Goal: Task Accomplishment & Management: Complete application form

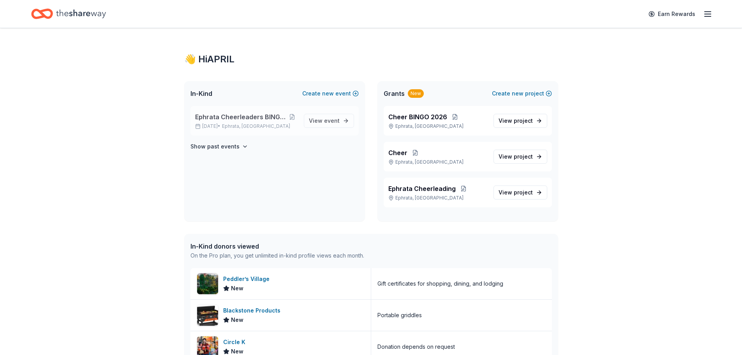
click at [235, 122] on div "Ephrata Cheerleaders BINGO Extravaganza [DATE] • Ephrata, [GEOGRAPHIC_DATA]" at bounding box center [246, 120] width 102 height 17
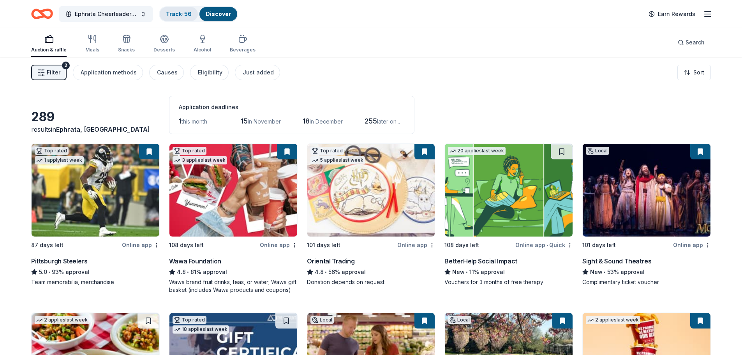
click at [185, 14] on link "Track · 56" at bounding box center [179, 14] width 26 height 7
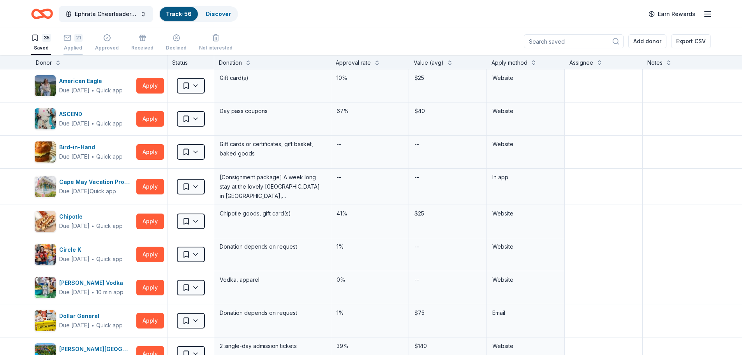
click at [71, 40] on div "21" at bounding box center [73, 38] width 19 height 8
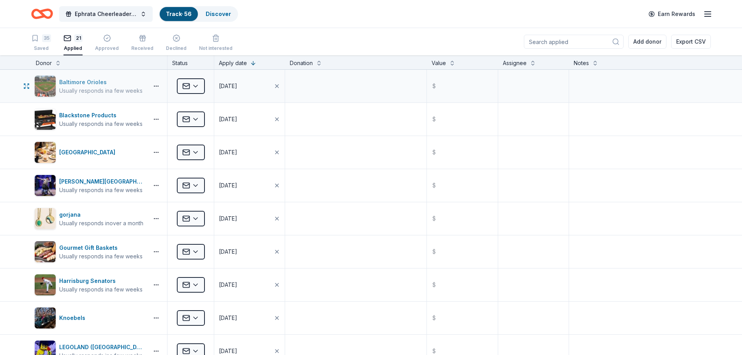
click at [127, 83] on div "Baltimore Orioles" at bounding box center [100, 82] width 83 height 9
click at [316, 83] on textarea at bounding box center [356, 86] width 140 height 31
click at [160, 82] on div "Baltimore Orioles Usually responds in a few weeks" at bounding box center [99, 86] width 136 height 33
click at [157, 83] on button "button" at bounding box center [156, 86] width 16 height 6
click at [140, 85] on div "Baltimore Orioles" at bounding box center [100, 82] width 83 height 9
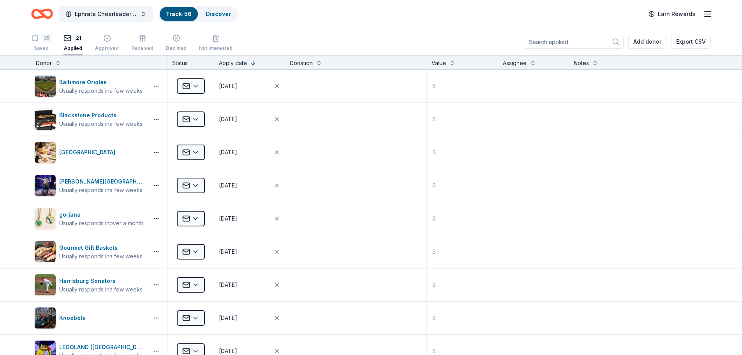
click at [107, 41] on icon "button" at bounding box center [107, 38] width 8 height 8
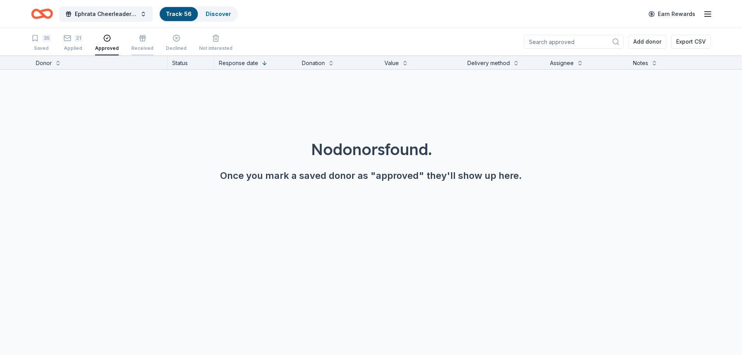
click at [135, 36] on div "button" at bounding box center [142, 38] width 22 height 8
click at [101, 40] on div "button" at bounding box center [107, 38] width 24 height 8
click at [45, 37] on div "35" at bounding box center [46, 38] width 9 height 8
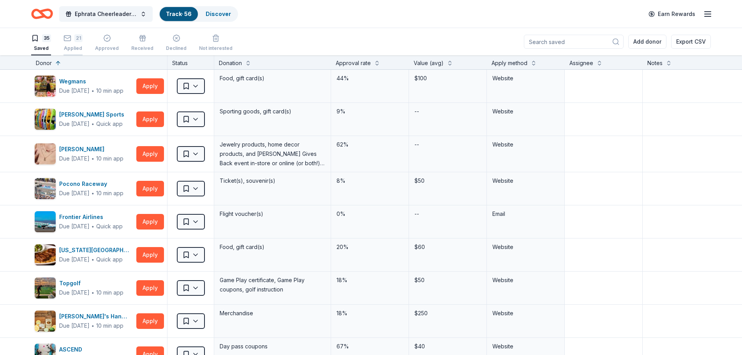
click at [76, 41] on div "21" at bounding box center [78, 38] width 8 height 8
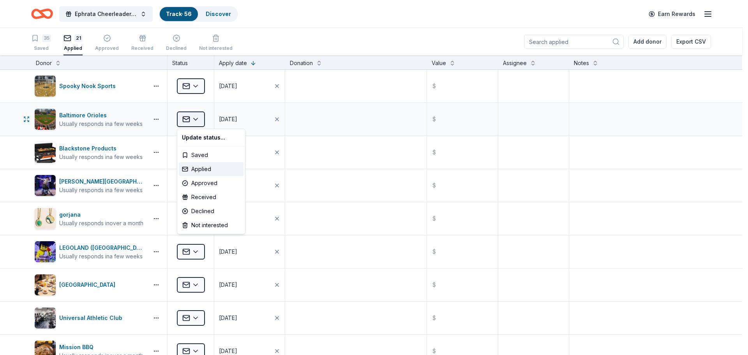
click at [192, 118] on html "Ephrata Cheerleaders BINGO Extravaganza Track · 56 Discover Earn Rewards 35 Sav…" at bounding box center [374, 177] width 748 height 355
click at [219, 169] on div "Applied" at bounding box center [211, 169] width 65 height 14
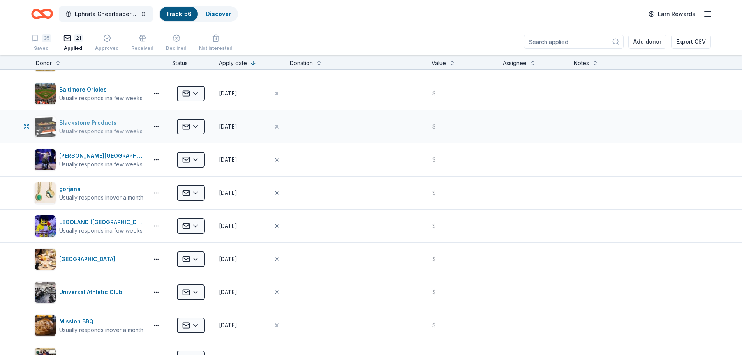
scroll to position [39, 0]
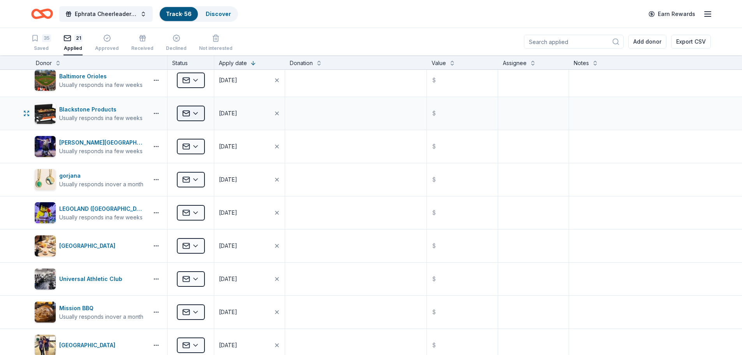
click at [194, 115] on html "Ephrata Cheerleaders BINGO Extravaganza Track · 56 Discover Earn Rewards 35 Sav…" at bounding box center [371, 177] width 742 height 355
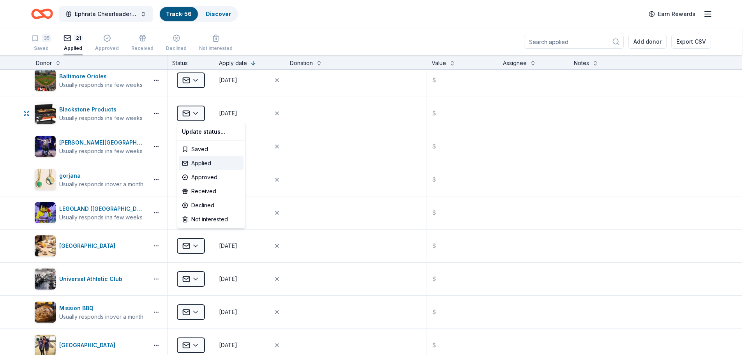
click at [200, 160] on div "Applied" at bounding box center [211, 163] width 65 height 14
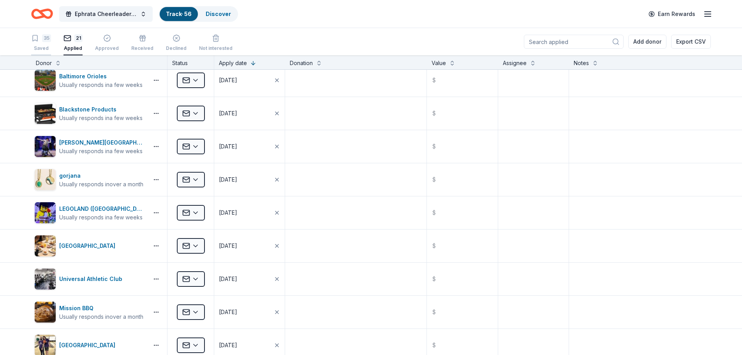
click at [43, 40] on div "35" at bounding box center [46, 38] width 9 height 8
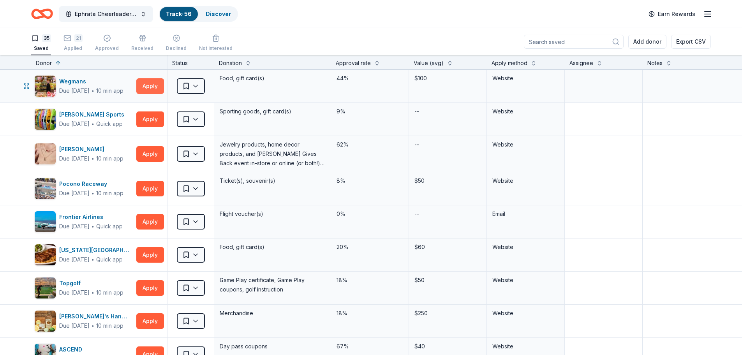
click at [146, 85] on button "Apply" at bounding box center [150, 86] width 28 height 16
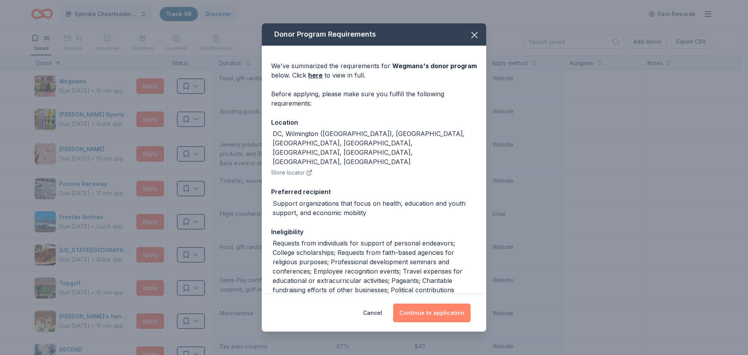
click at [427, 312] on button "Continue to application" at bounding box center [432, 313] width 78 height 19
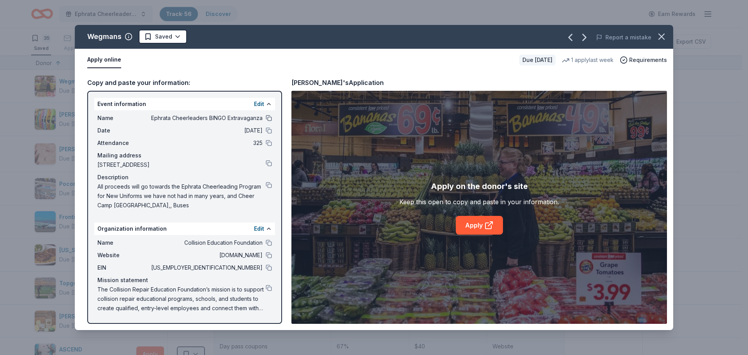
click at [269, 120] on button at bounding box center [269, 118] width 6 height 6
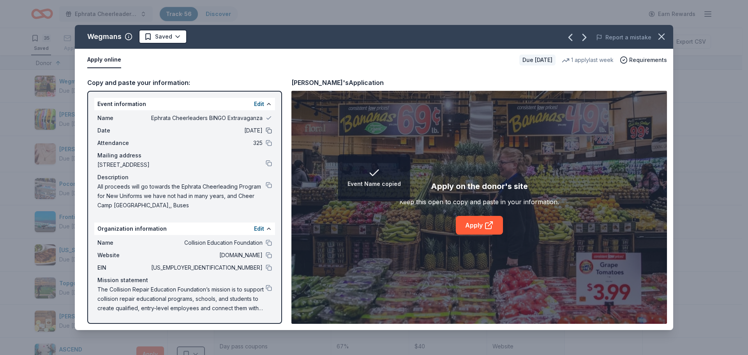
click at [267, 132] on button at bounding box center [269, 130] width 6 height 6
click at [269, 144] on button at bounding box center [269, 143] width 6 height 6
click at [268, 162] on button at bounding box center [269, 163] width 6 height 6
click at [269, 184] on button at bounding box center [269, 185] width 6 height 6
click at [476, 225] on link "Apply" at bounding box center [479, 225] width 47 height 19
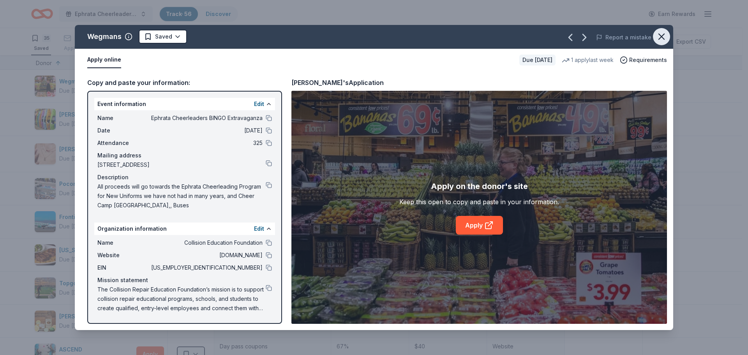
click at [661, 37] on icon "button" at bounding box center [661, 36] width 5 height 5
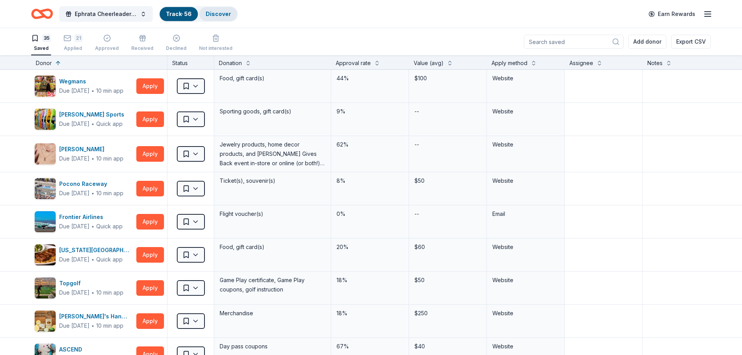
click at [207, 11] on link "Discover" at bounding box center [218, 14] width 25 height 7
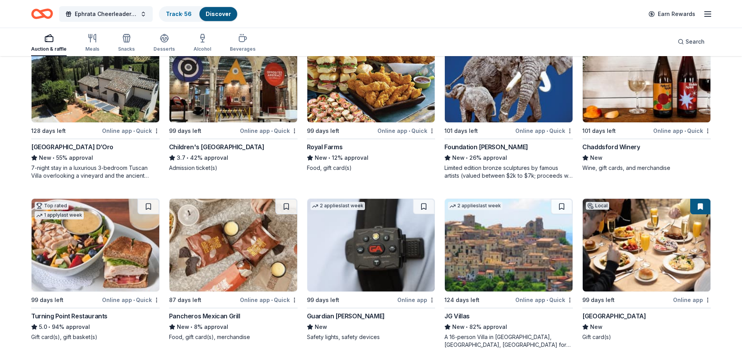
scroll to position [1286, 0]
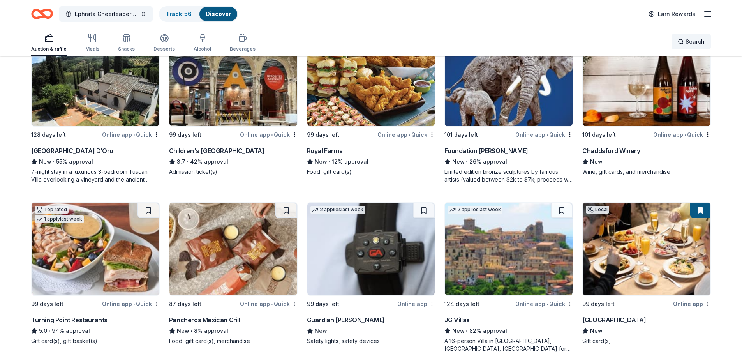
click at [690, 40] on span "Search" at bounding box center [695, 41] width 19 height 9
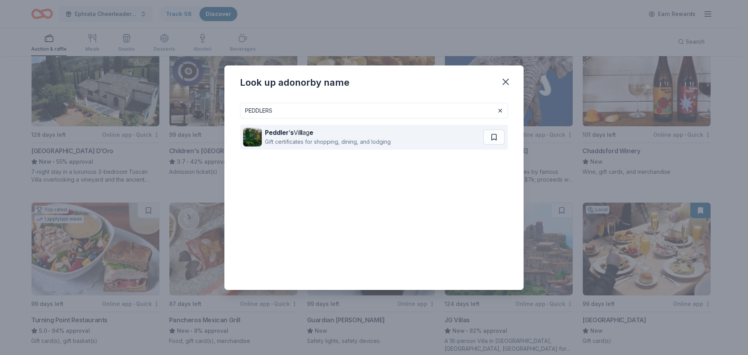
type input "PEDDLERS"
click at [349, 135] on div "Peddler ’ s Vi ll ag e" at bounding box center [328, 132] width 126 height 9
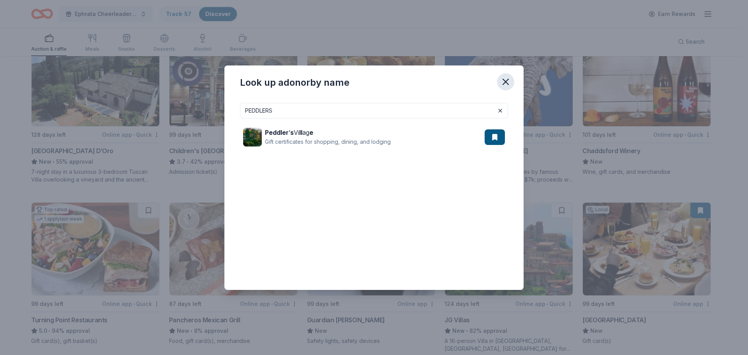
click at [508, 80] on icon "button" at bounding box center [505, 81] width 11 height 11
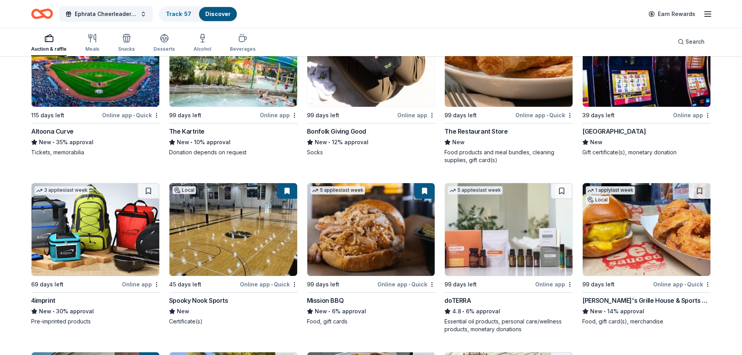
scroll to position [2332, 0]
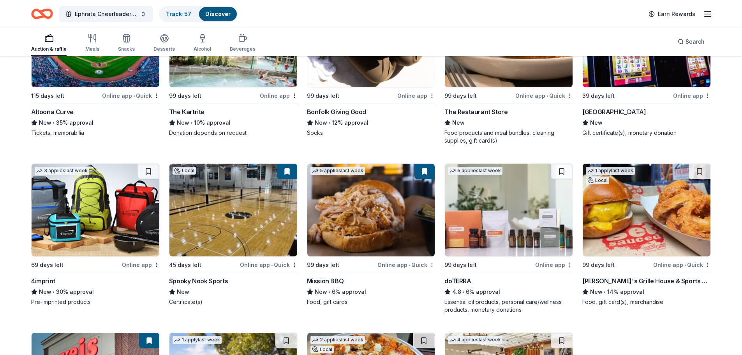
click at [620, 190] on img at bounding box center [647, 210] width 128 height 93
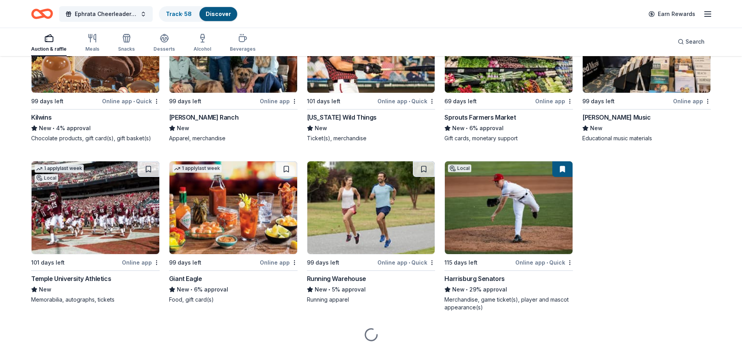
scroll to position [3167, 0]
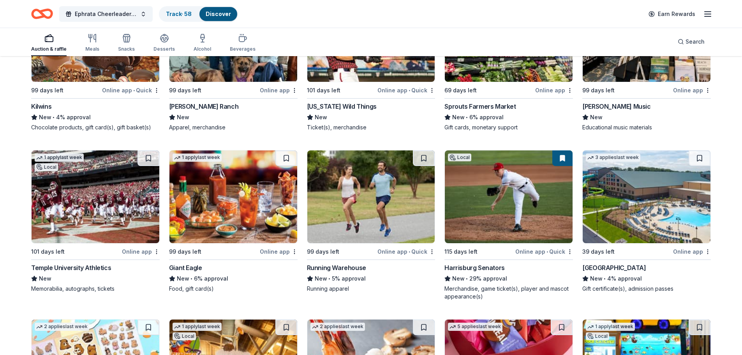
click at [499, 184] on img at bounding box center [509, 196] width 128 height 93
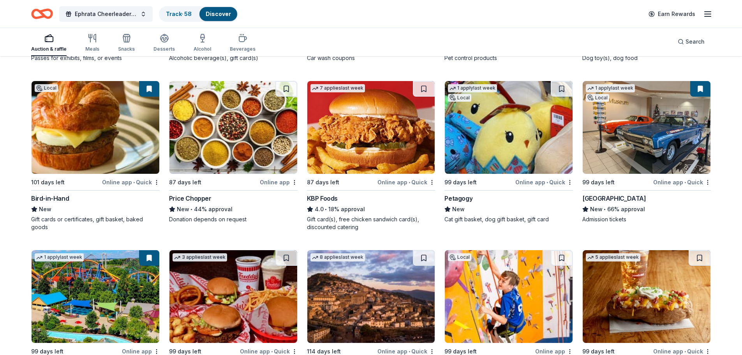
scroll to position [674, 0]
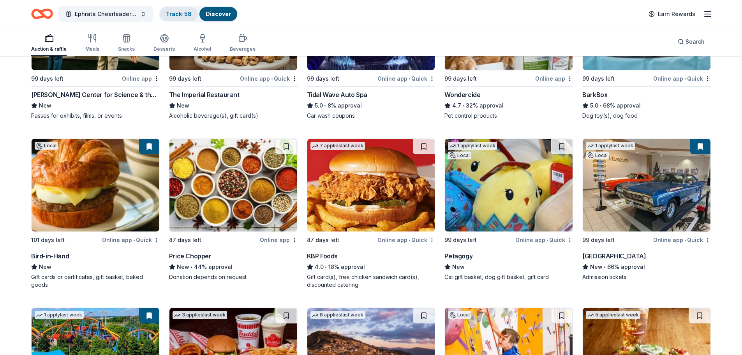
click at [188, 15] on link "Track · 58" at bounding box center [179, 14] width 26 height 7
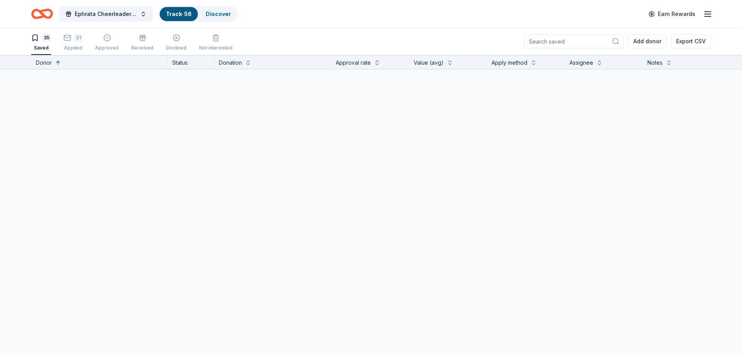
scroll to position [0, 0]
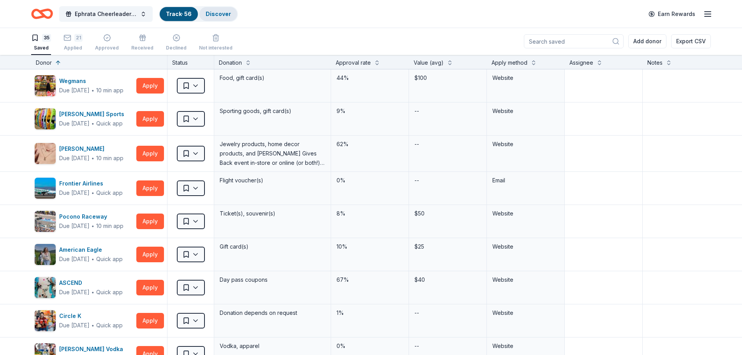
click at [210, 10] on div "Discover" at bounding box center [218, 14] width 38 height 14
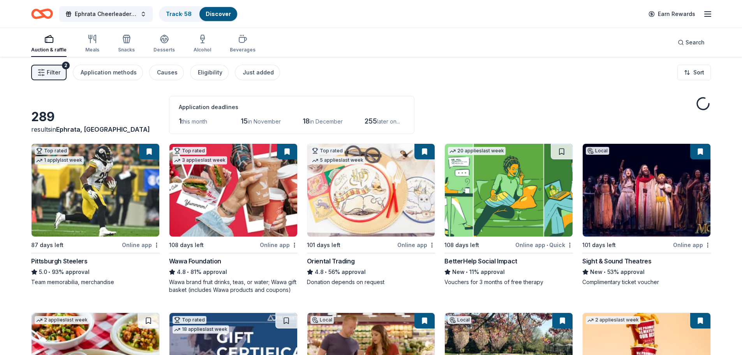
click at [706, 12] on icon "button" at bounding box center [707, 13] width 9 height 9
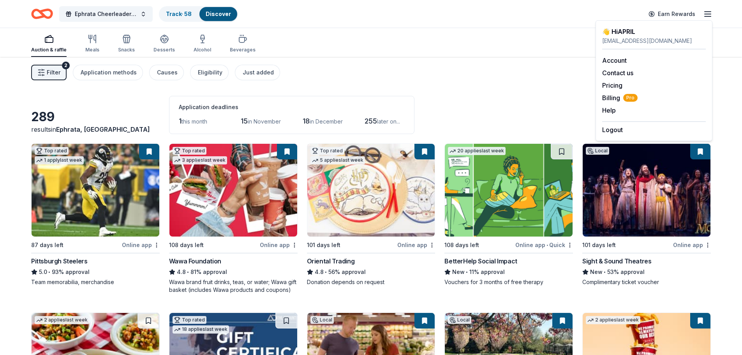
click at [40, 12] on icon "Home" at bounding box center [46, 14] width 12 height 8
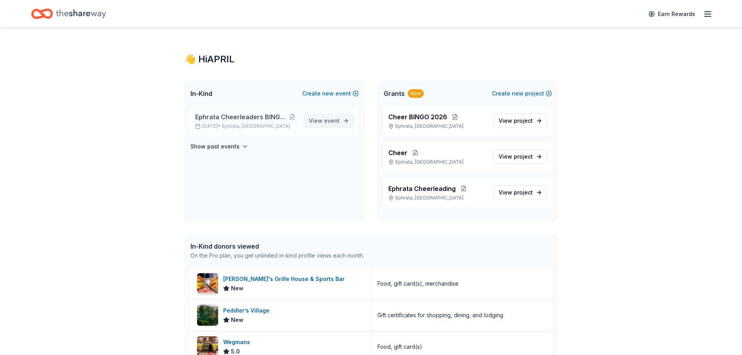
click at [327, 121] on span "event" at bounding box center [332, 120] width 16 height 7
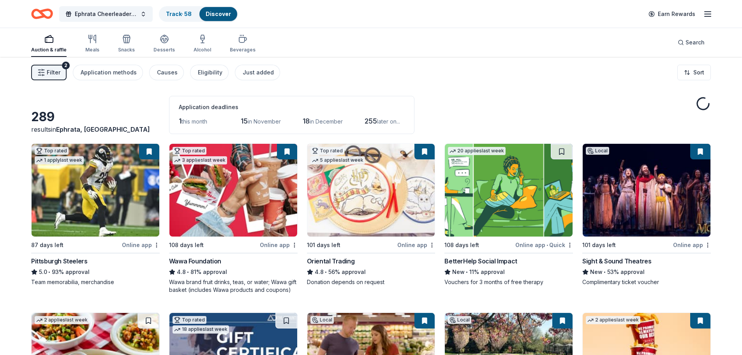
click at [53, 72] on span "Filter" at bounding box center [54, 72] width 14 height 9
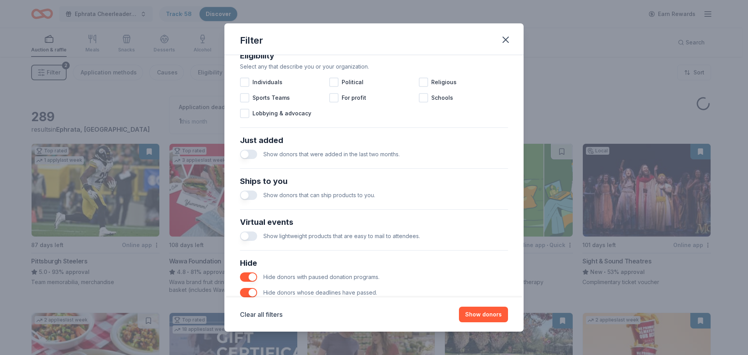
scroll to position [271, 0]
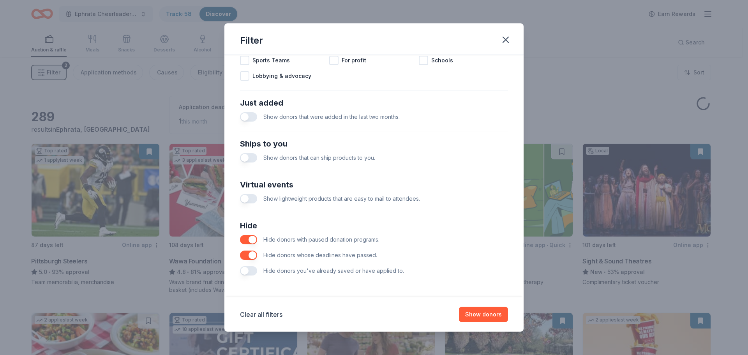
click at [260, 156] on div "Show donors that can ship products to you." at bounding box center [374, 158] width 268 height 16
click at [249, 154] on button "button" at bounding box center [248, 157] width 17 height 9
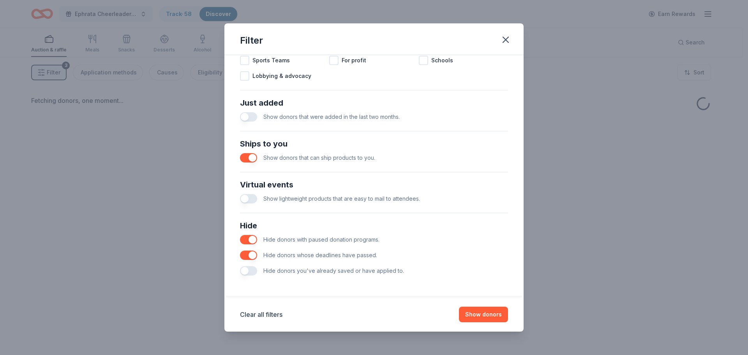
click at [254, 113] on button "button" at bounding box center [248, 116] width 17 height 9
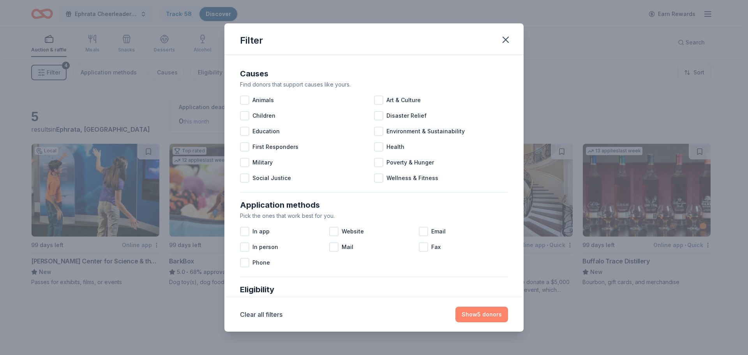
click at [496, 316] on button "Show 5 donors" at bounding box center [481, 315] width 53 height 16
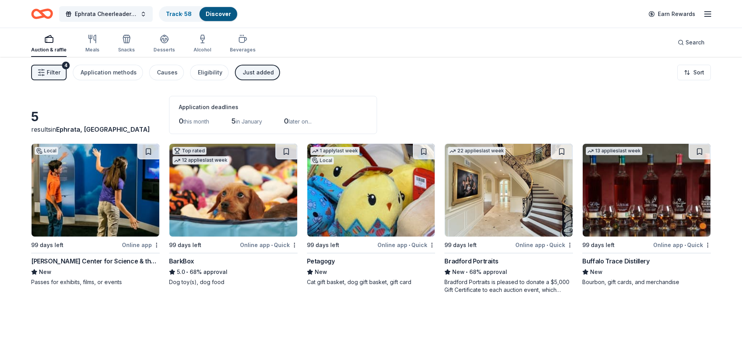
click at [48, 71] on span "Filter" at bounding box center [54, 72] width 14 height 9
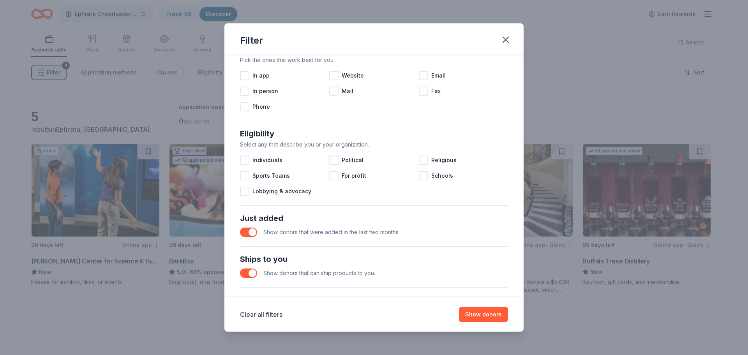
scroll to position [234, 0]
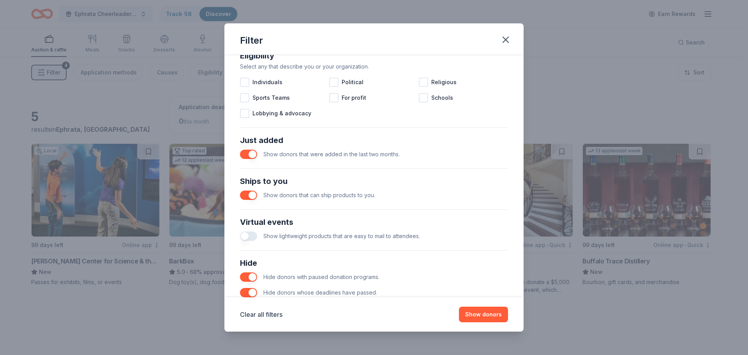
click at [289, 156] on span "Show donors that were added in the last two months." at bounding box center [331, 154] width 136 height 7
click at [252, 154] on button "button" at bounding box center [248, 154] width 17 height 9
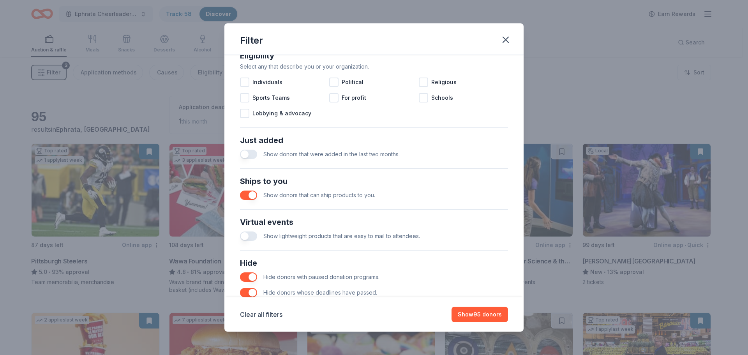
click at [251, 197] on button "button" at bounding box center [248, 195] width 17 height 9
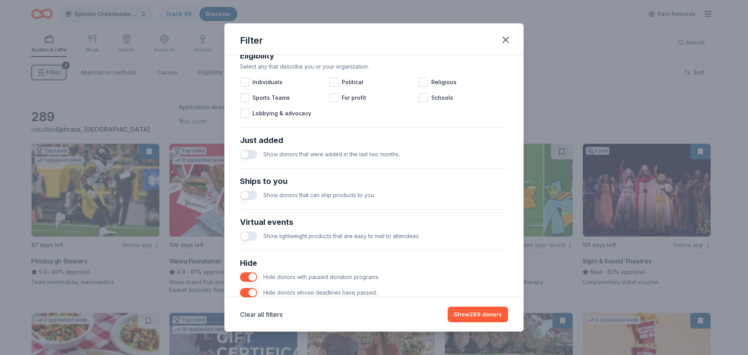
click at [247, 237] on button "button" at bounding box center [248, 235] width 17 height 9
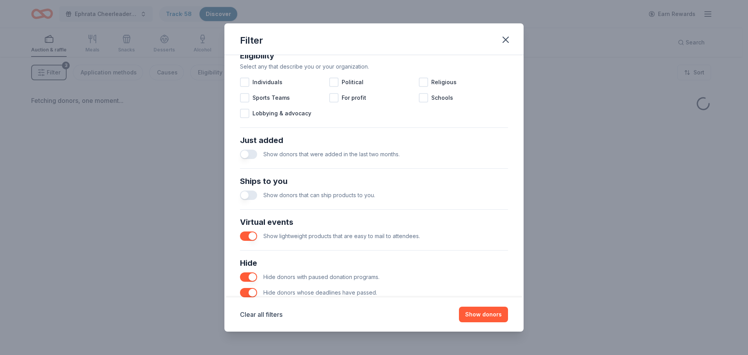
click at [252, 236] on button "button" at bounding box center [248, 235] width 17 height 9
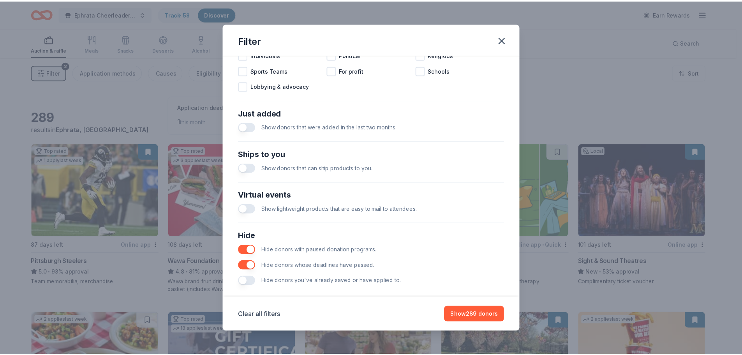
scroll to position [271, 0]
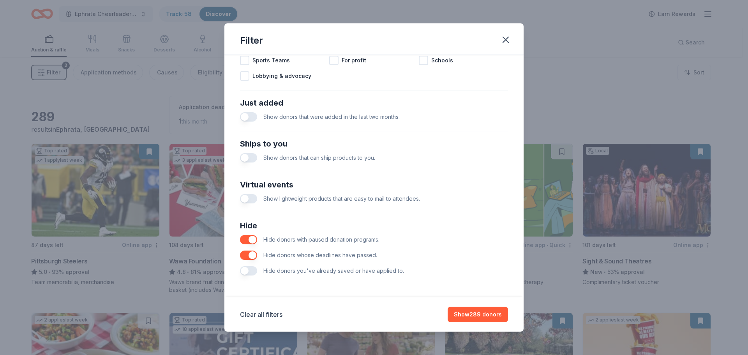
click at [254, 239] on button "button" at bounding box center [248, 239] width 17 height 9
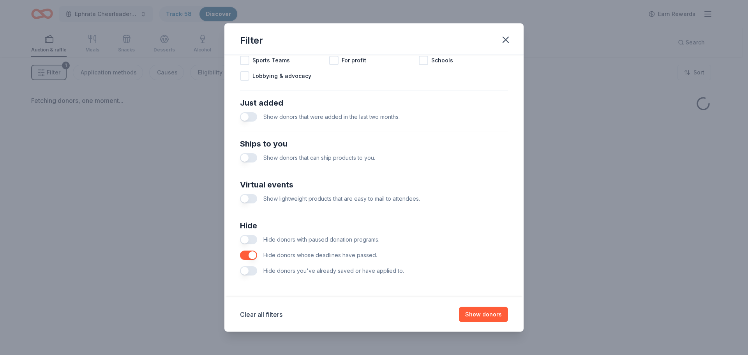
click at [254, 239] on button "button" at bounding box center [248, 239] width 17 height 9
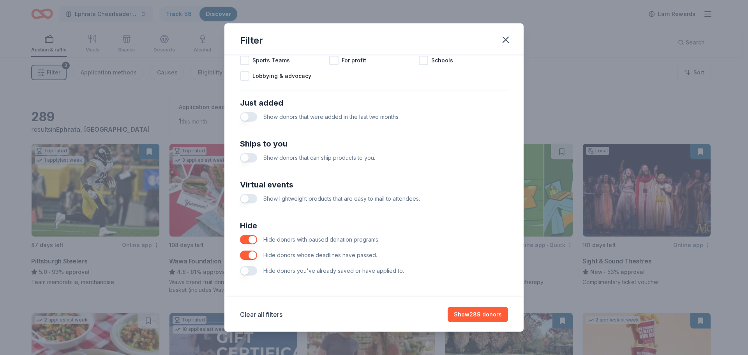
click at [247, 269] on button "button" at bounding box center [248, 270] width 17 height 9
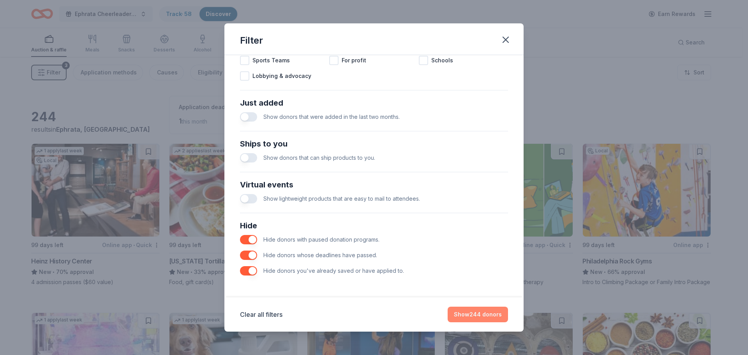
click at [482, 312] on button "Show 244 donors" at bounding box center [478, 315] width 60 height 16
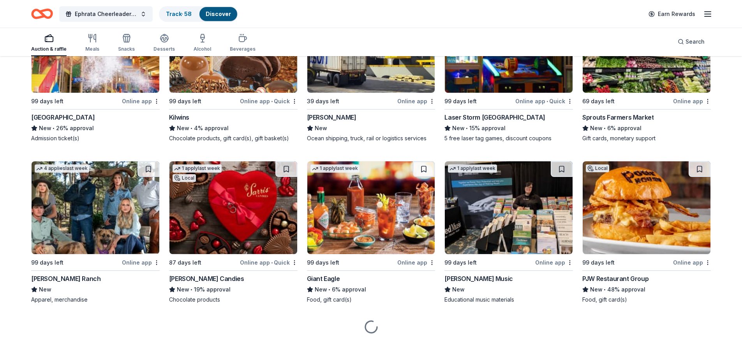
scroll to position [2168, 0]
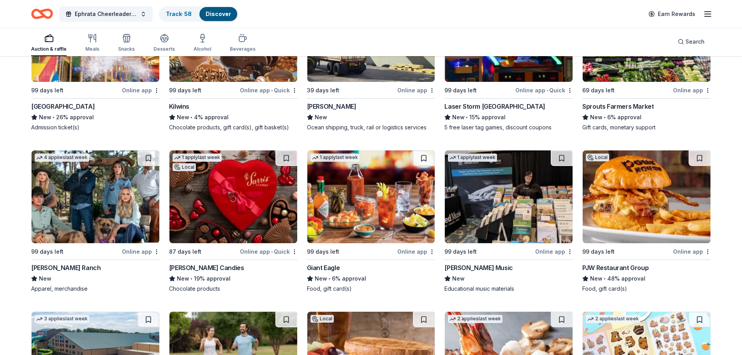
click at [631, 194] on img at bounding box center [647, 196] width 128 height 93
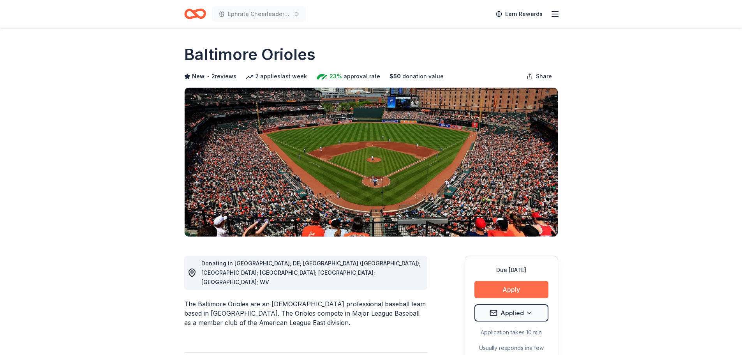
click at [526, 291] on button "Apply" at bounding box center [512, 289] width 74 height 17
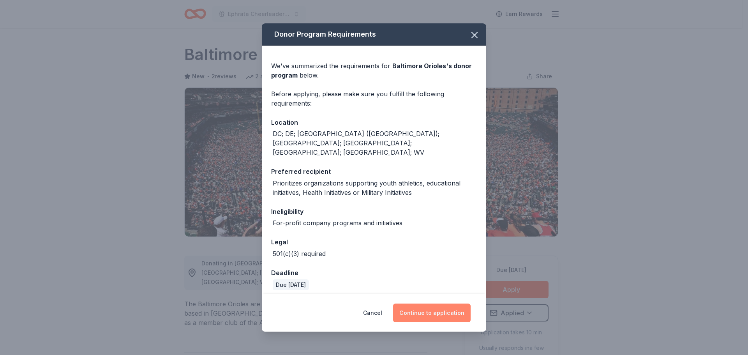
click at [452, 314] on button "Continue to application" at bounding box center [432, 313] width 78 height 19
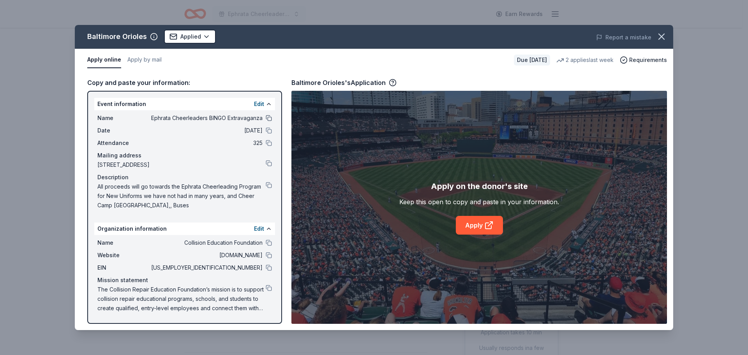
click at [267, 119] on button at bounding box center [269, 118] width 6 height 6
click at [270, 129] on button at bounding box center [269, 130] width 6 height 6
click at [267, 142] on button at bounding box center [269, 143] width 6 height 6
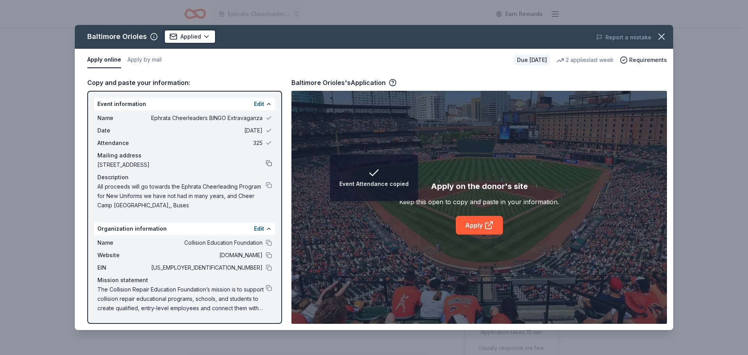
click at [267, 161] on button at bounding box center [269, 163] width 6 height 6
click at [268, 184] on button at bounding box center [269, 185] width 6 height 6
click at [482, 225] on link "Apply" at bounding box center [479, 225] width 47 height 19
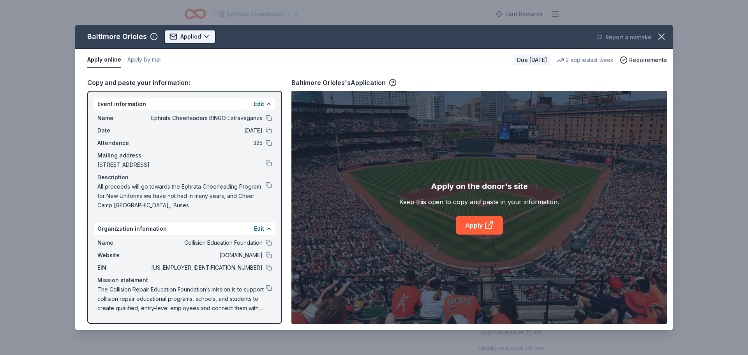
click at [179, 34] on html "Ephrata Cheerleaders BINGO Extravaganza Earn Rewards Due in 87 days Share Balti…" at bounding box center [374, 177] width 748 height 355
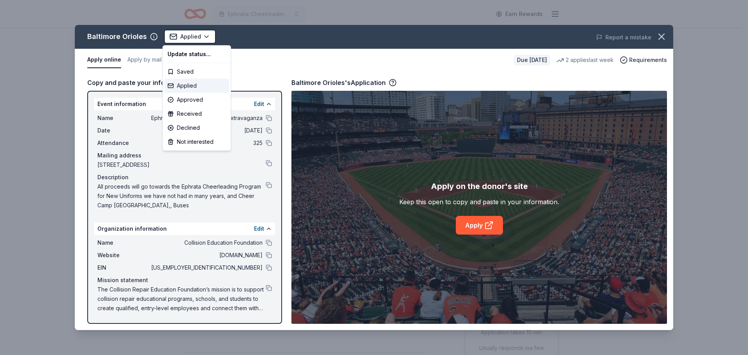
click at [187, 86] on div "Applied" at bounding box center [196, 86] width 65 height 14
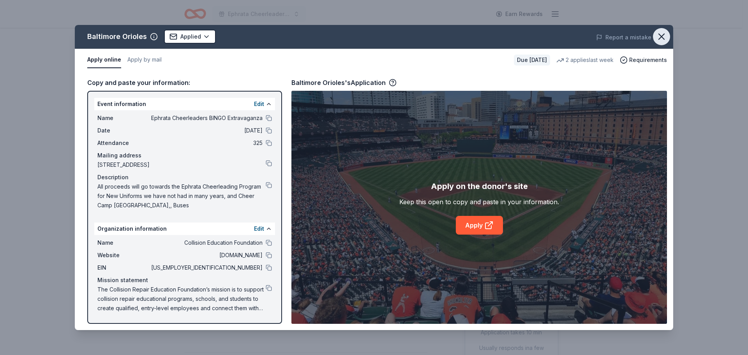
click at [663, 35] on icon "button" at bounding box center [661, 36] width 5 height 5
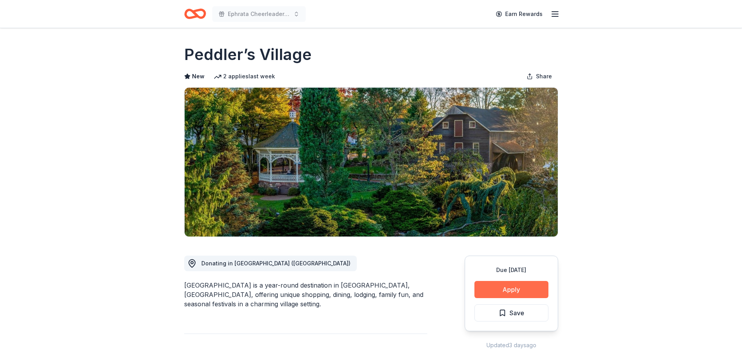
click at [533, 286] on button "Apply" at bounding box center [512, 289] width 74 height 17
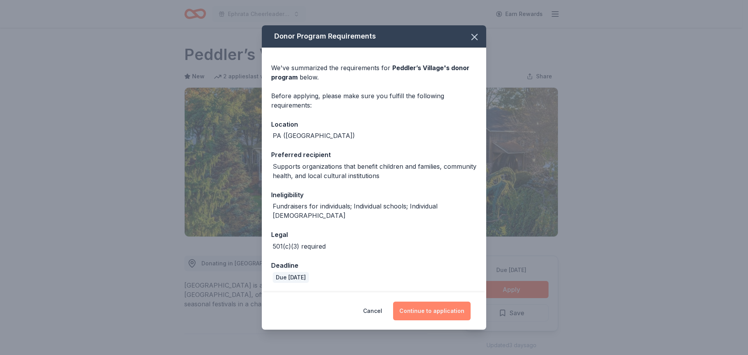
click at [428, 307] on button "Continue to application" at bounding box center [432, 311] width 78 height 19
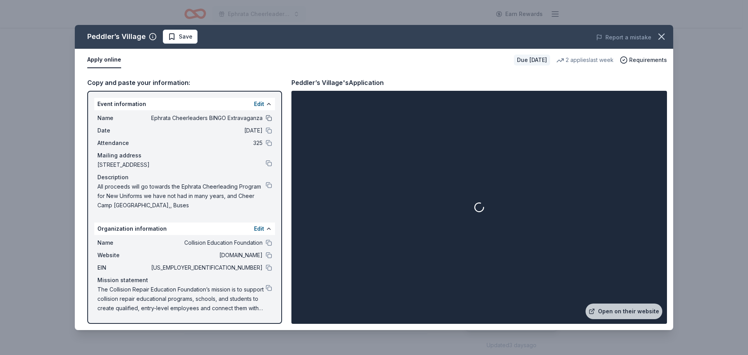
click at [269, 118] on button at bounding box center [269, 118] width 6 height 6
click at [268, 129] on button at bounding box center [269, 130] width 6 height 6
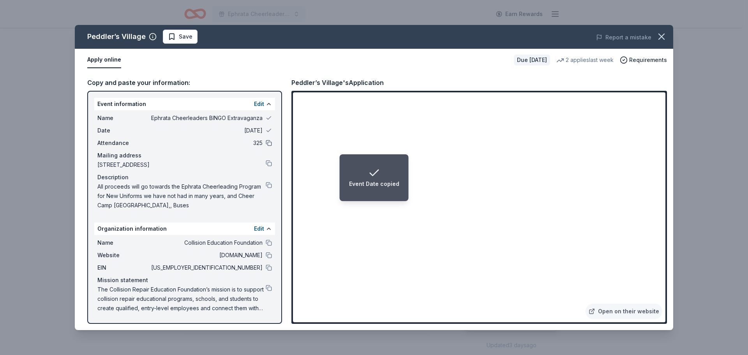
click at [269, 145] on button at bounding box center [269, 143] width 6 height 6
click at [269, 162] on button at bounding box center [269, 163] width 6 height 6
click at [268, 183] on button at bounding box center [269, 185] width 6 height 6
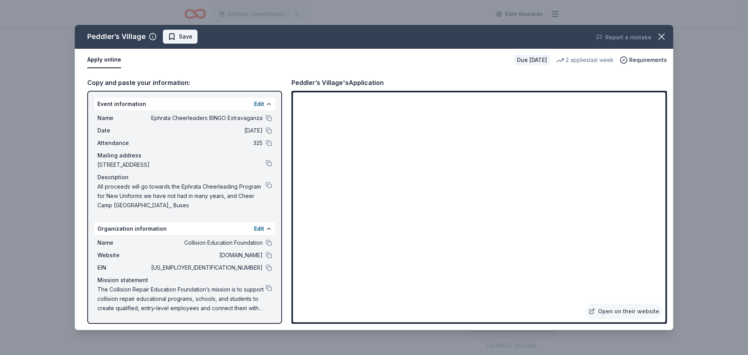
click at [180, 37] on span "Save" at bounding box center [186, 36] width 14 height 9
click at [193, 40] on html "Ephrata Cheerleaders BINGO Extravaganza Earn Rewards Due in 101 days Share Pedd…" at bounding box center [374, 177] width 748 height 355
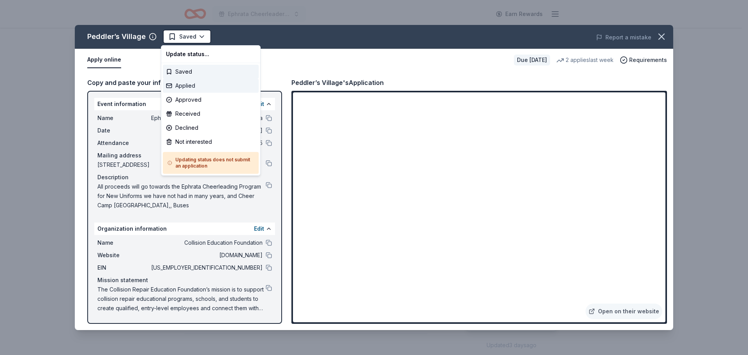
click at [191, 85] on div "Applied" at bounding box center [211, 86] width 96 height 14
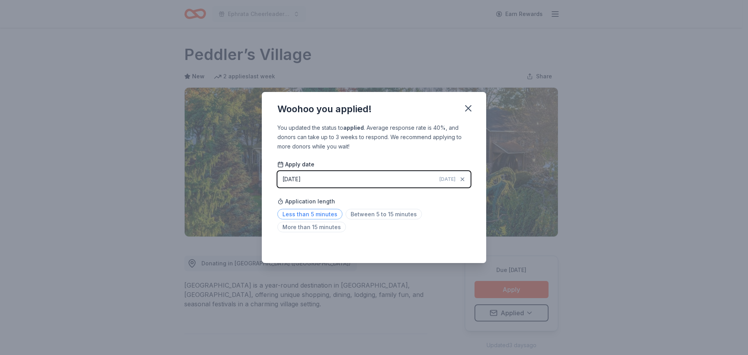
click at [310, 212] on span "Less than 5 minutes" at bounding box center [309, 214] width 65 height 11
click at [474, 109] on button "button" at bounding box center [468, 108] width 17 height 17
